Goal: Transaction & Acquisition: Subscribe to service/newsletter

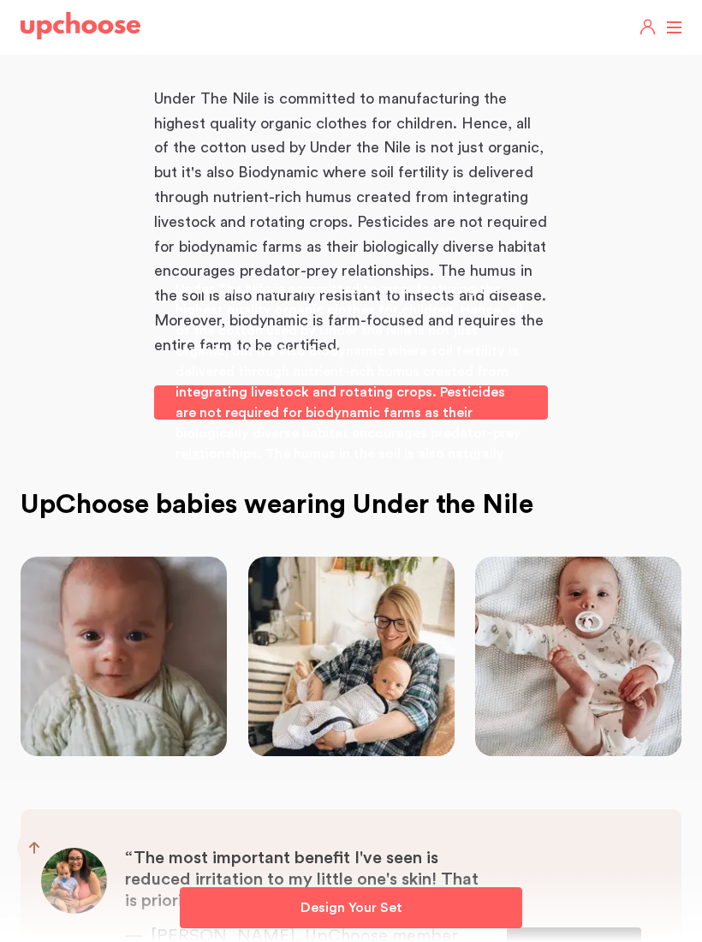
scroll to position [6230, 0]
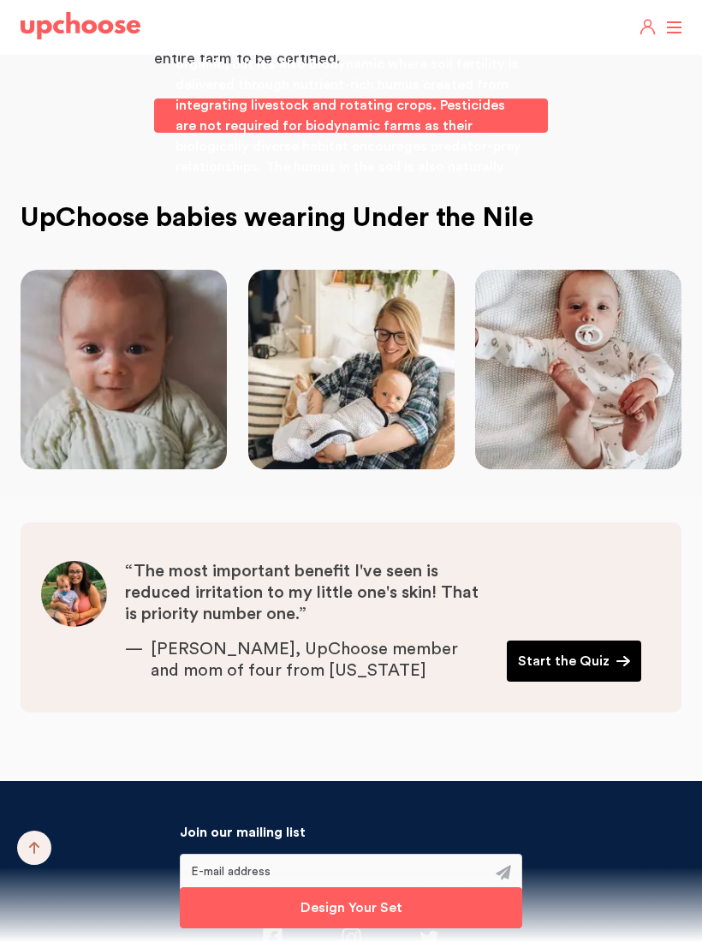
click at [628, 352] on img at bounding box center [578, 370] width 206 height 200
click at [608, 351] on img at bounding box center [578, 370] width 206 height 200
click at [607, 350] on img at bounding box center [578, 370] width 206 height 200
click at [619, 343] on img at bounding box center [578, 370] width 206 height 200
click at [149, 270] on img at bounding box center [124, 370] width 206 height 200
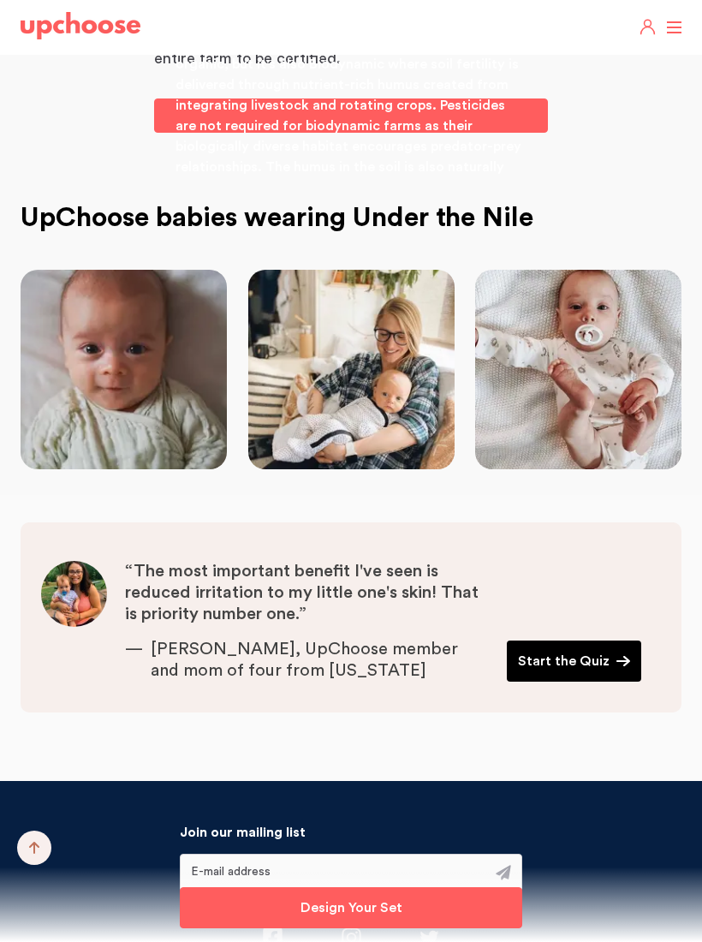
click at [150, 270] on img at bounding box center [124, 370] width 206 height 200
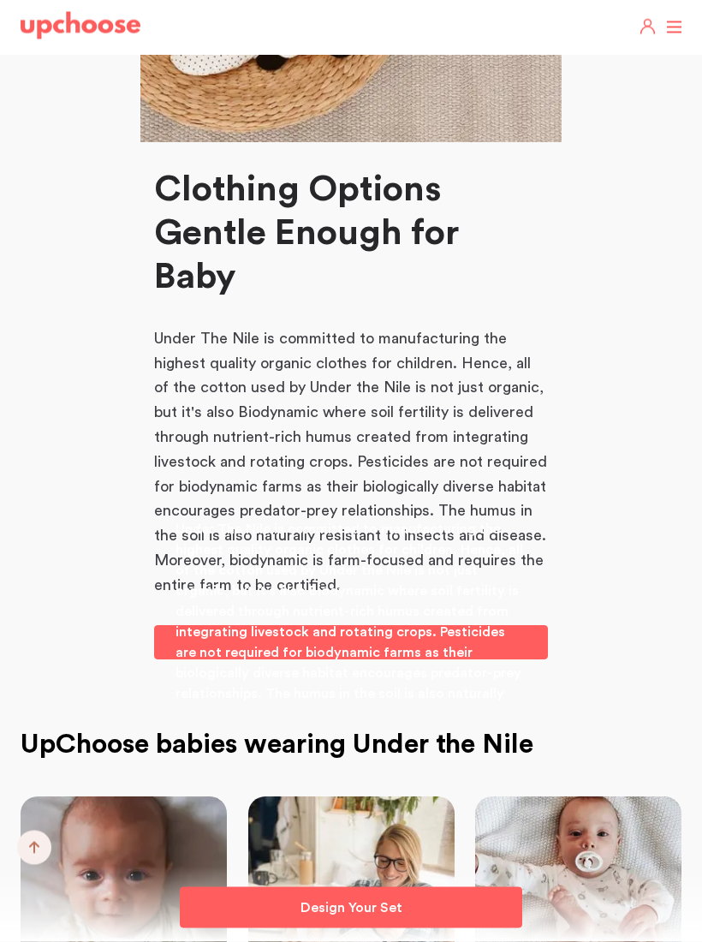
scroll to position [5695, 0]
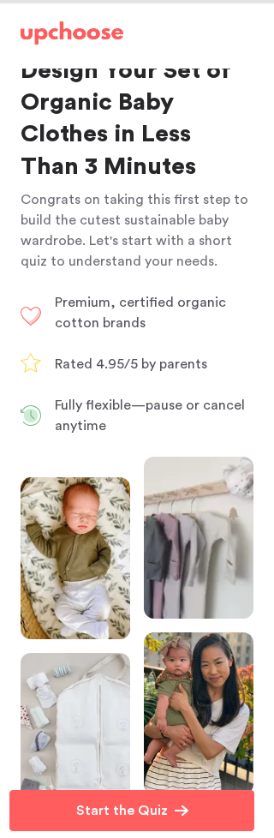
scroll to position [19, 0]
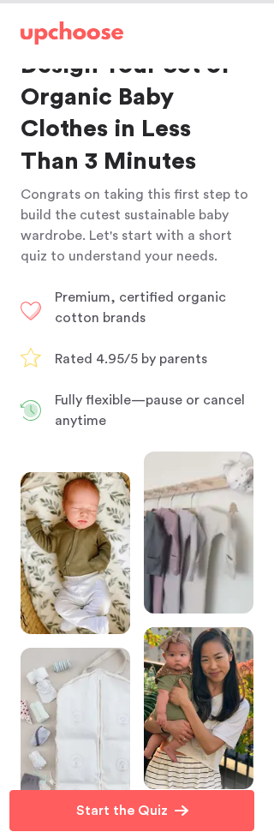
click at [104, 552] on img at bounding box center [76, 553] width 110 height 162
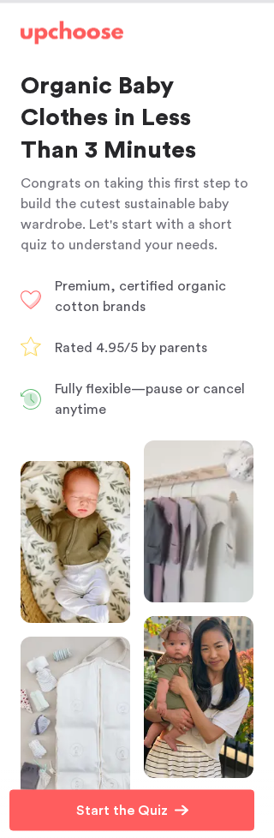
scroll to position [0, 0]
